Goal: Obtain resource: Download file/media

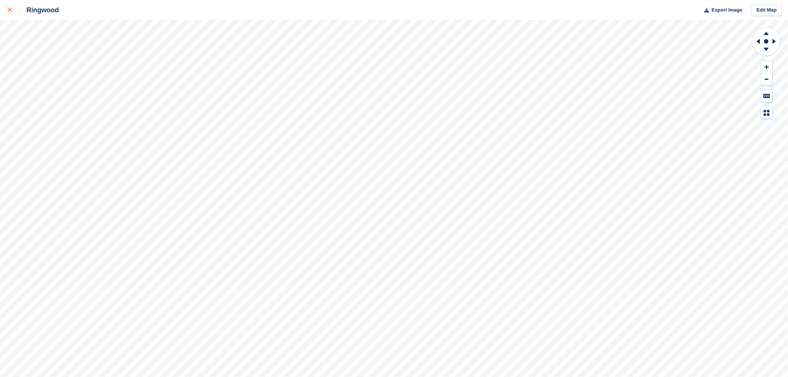
click at [7, 6] on link at bounding box center [10, 10] width 20 height 20
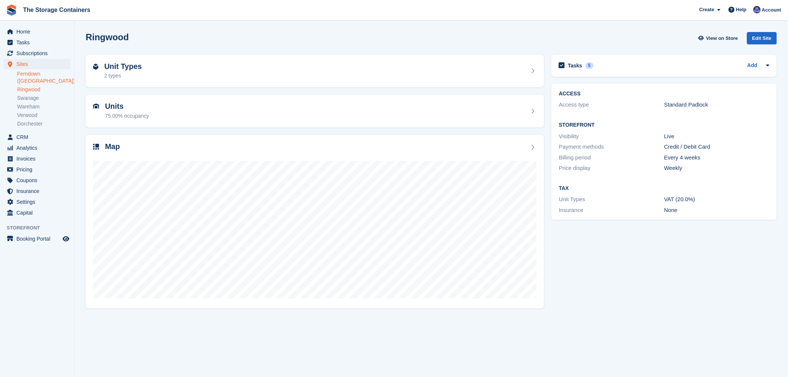
click at [39, 72] on link "Ferndown ([GEOGRAPHIC_DATA])" at bounding box center [43, 77] width 53 height 14
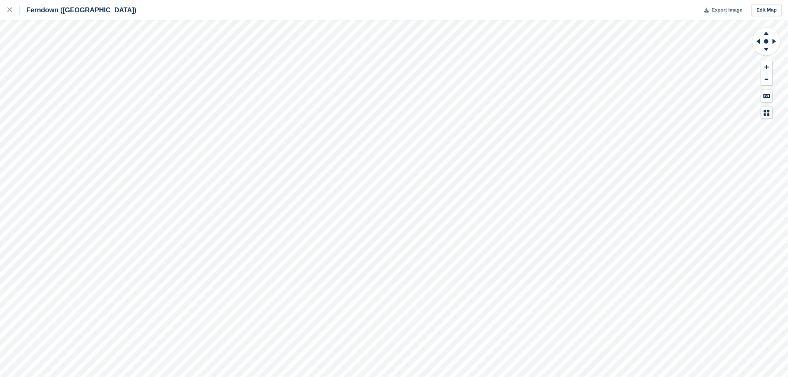
click at [729, 13] on span "Export Image" at bounding box center [726, 9] width 31 height 7
click at [6, 9] on link at bounding box center [10, 10] width 20 height 20
